Goal: Task Accomplishment & Management: Complete application form

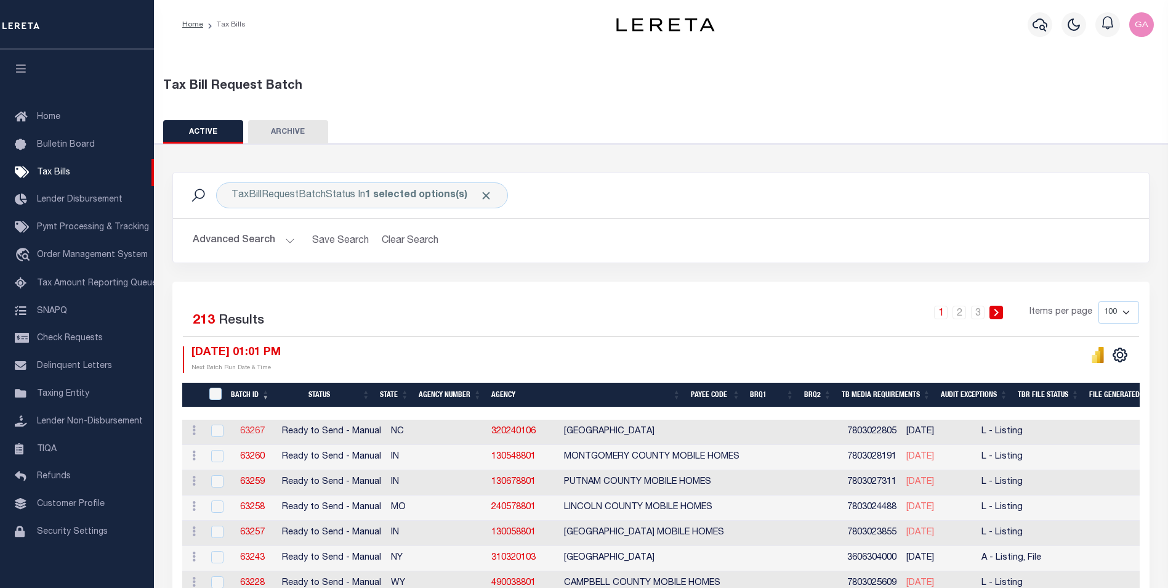
click at [251, 429] on link "63267" at bounding box center [252, 431] width 25 height 9
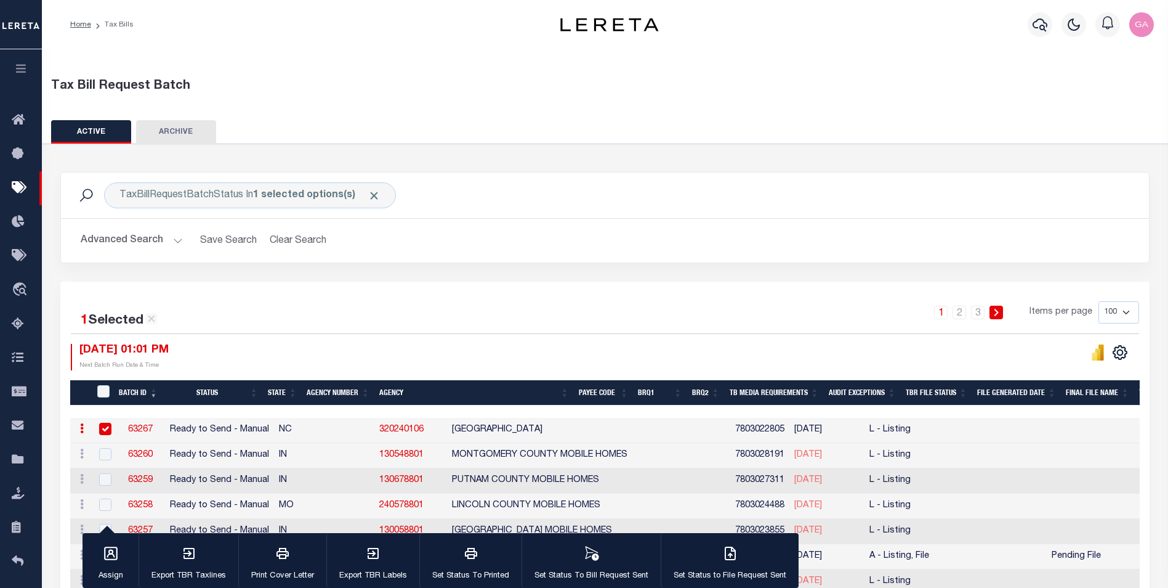
select select "RTS"
type input "No"
select select "27"
select select "20"
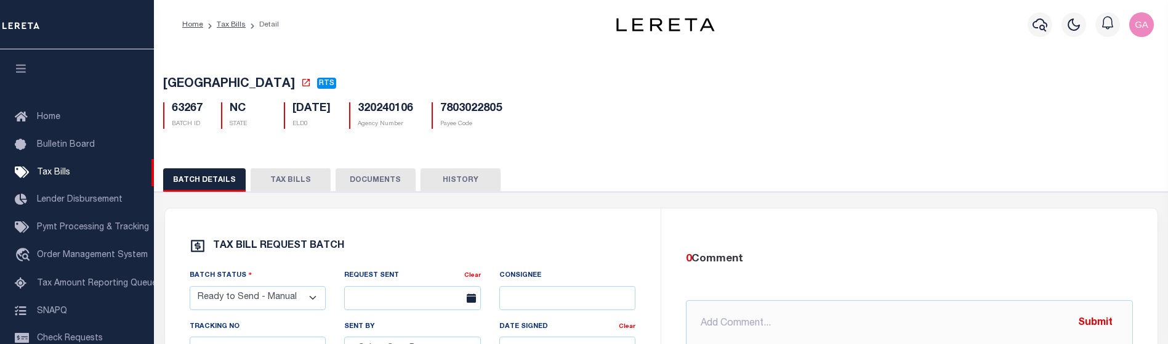
select select "RTS"
select select "27"
select select "20"
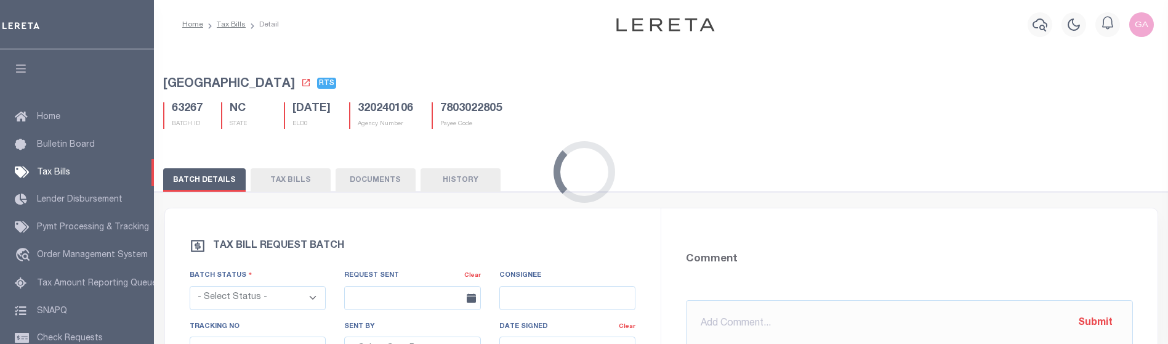
select select "RTS"
type input "No"
select select "27"
select select "20"
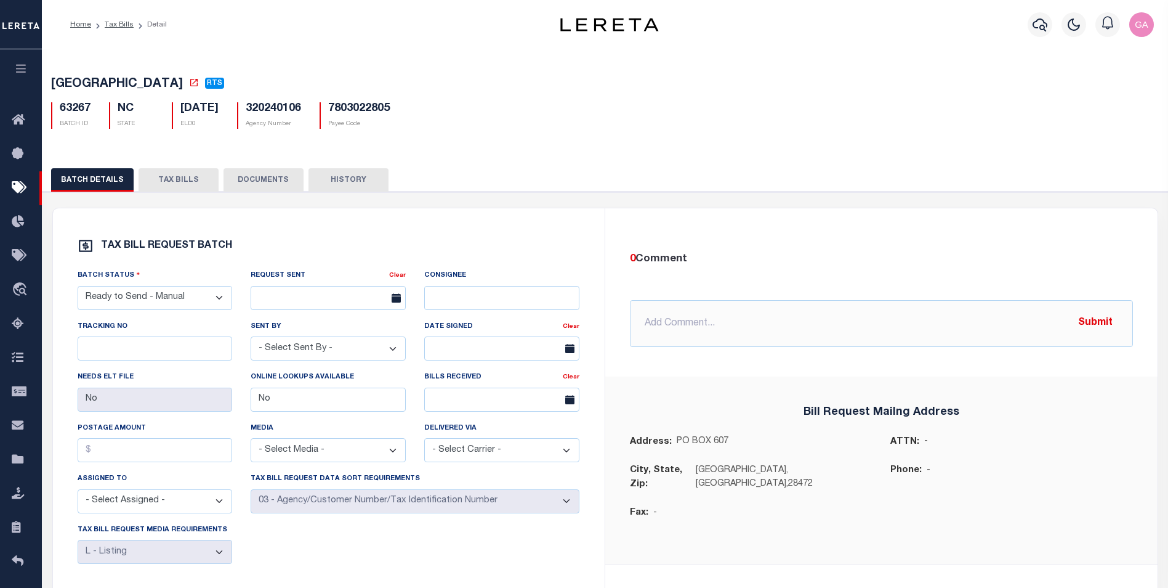
click at [15, 68] on icon "button" at bounding box center [21, 68] width 14 height 11
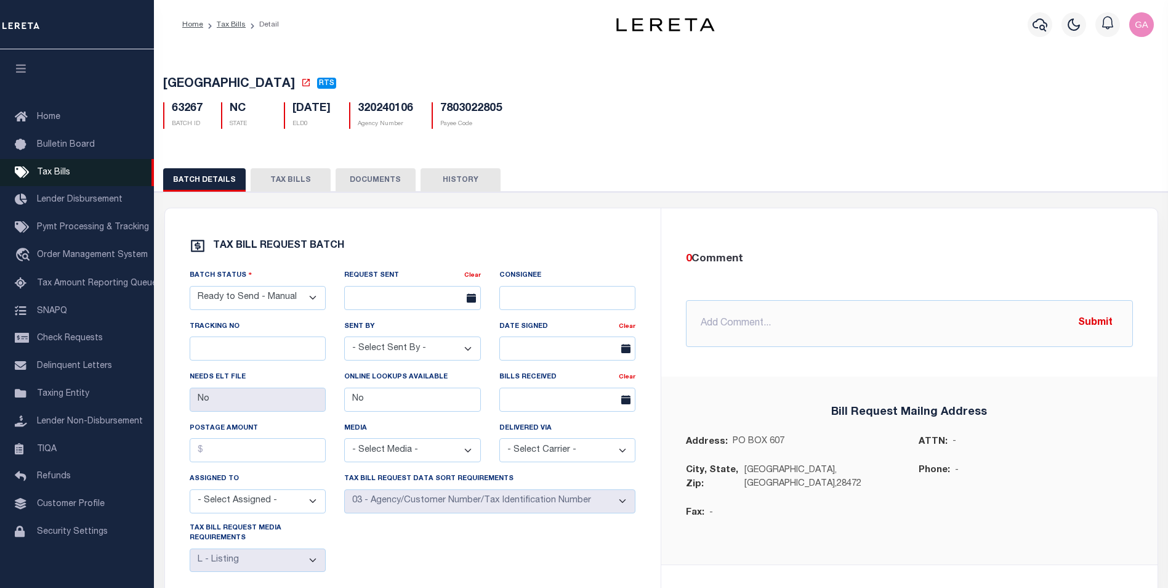
click at [47, 169] on span "Tax Bills" at bounding box center [53, 172] width 33 height 9
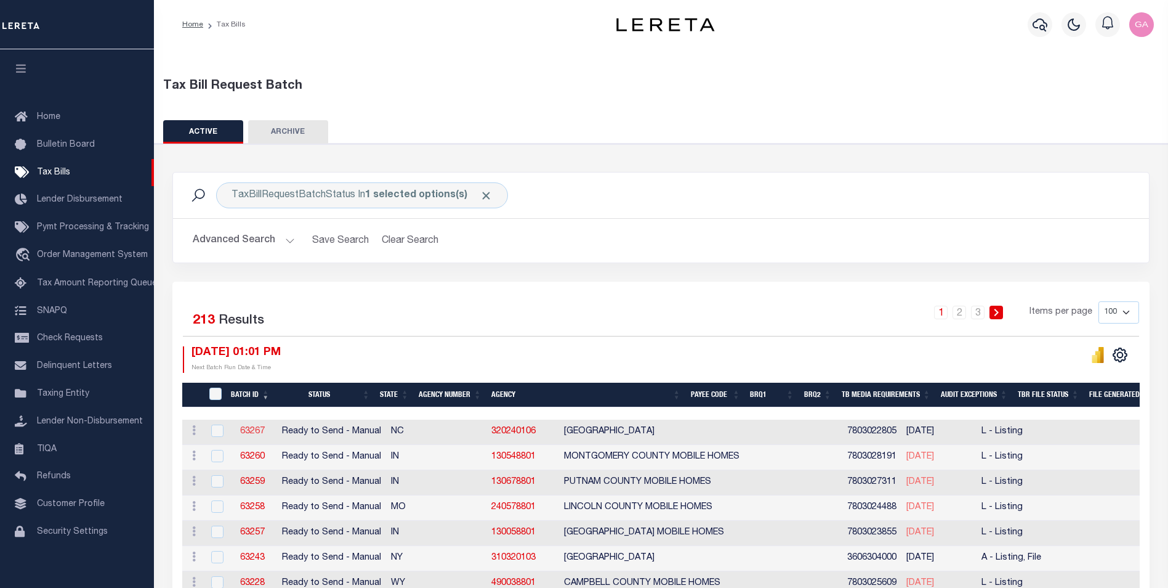
click at [248, 431] on link "63267" at bounding box center [252, 431] width 25 height 9
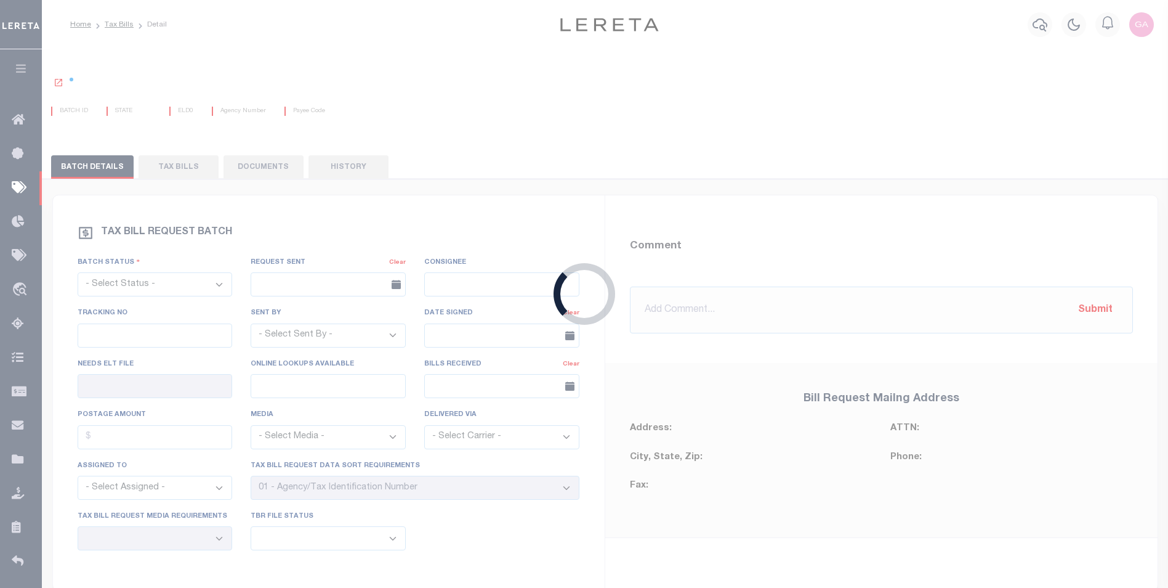
select select "RTS"
type input "No"
select select "27"
select select "20"
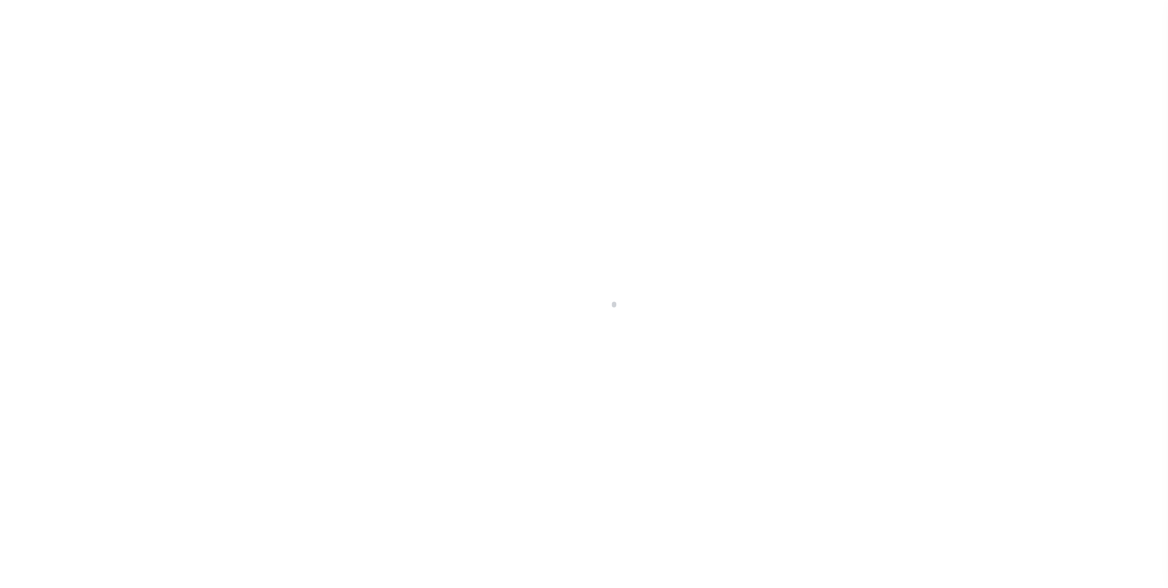
select select "RTS"
type input "No"
select select "27"
select select "20"
